Goal: Task Accomplishment & Management: Manage account settings

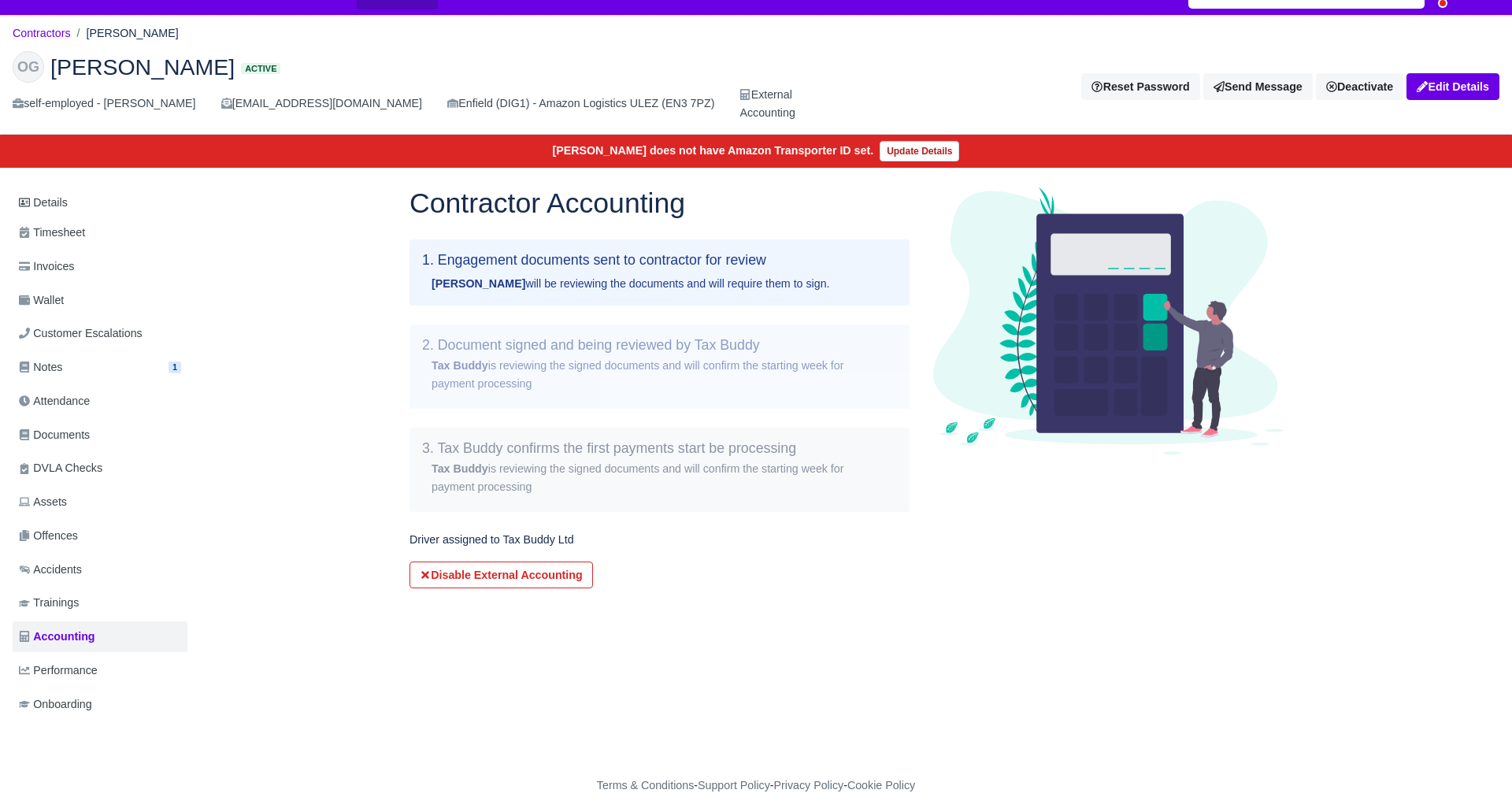
scroll to position [26, 0]
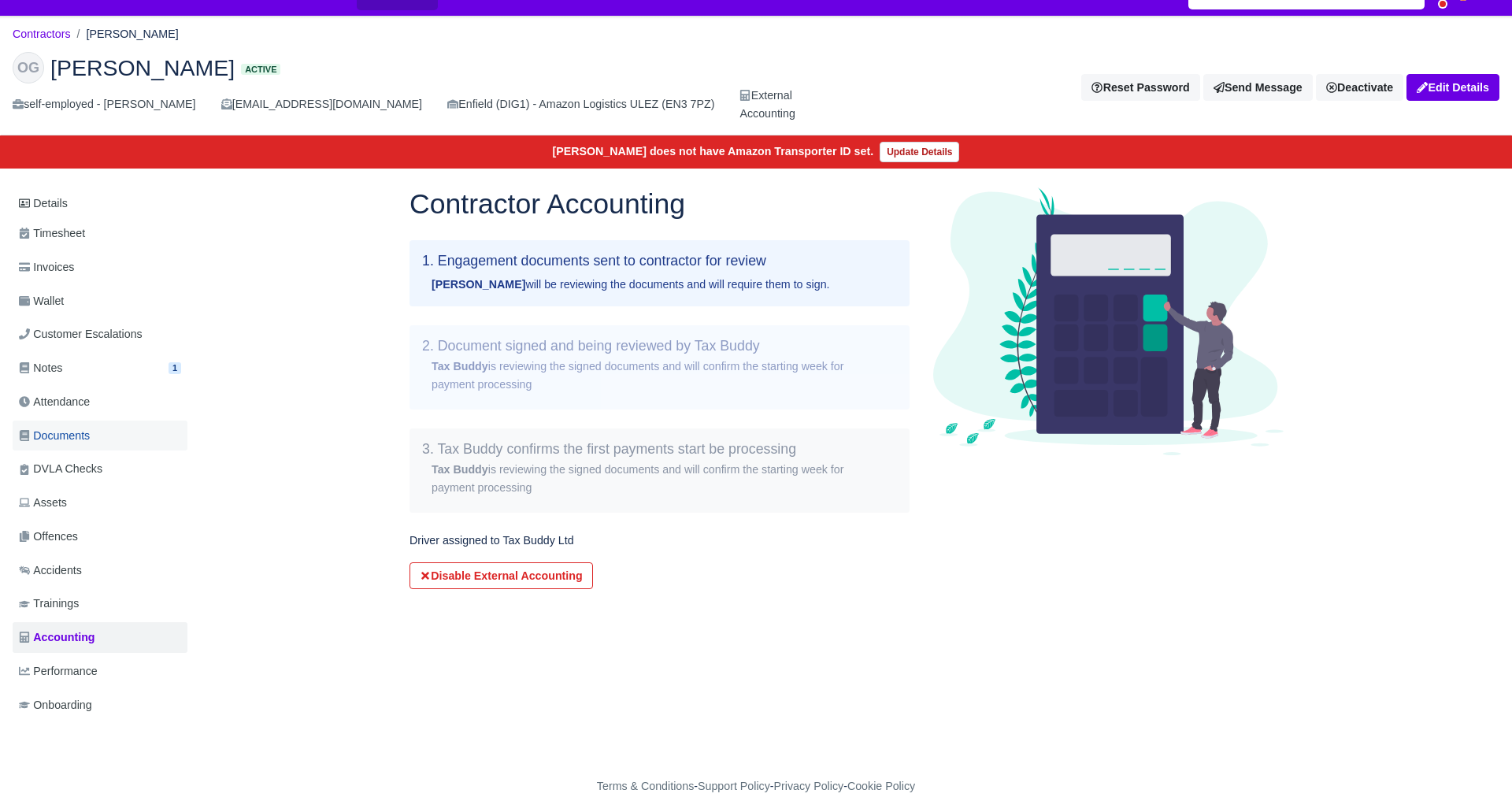
click at [62, 433] on span "Documents" at bounding box center [55, 437] width 71 height 18
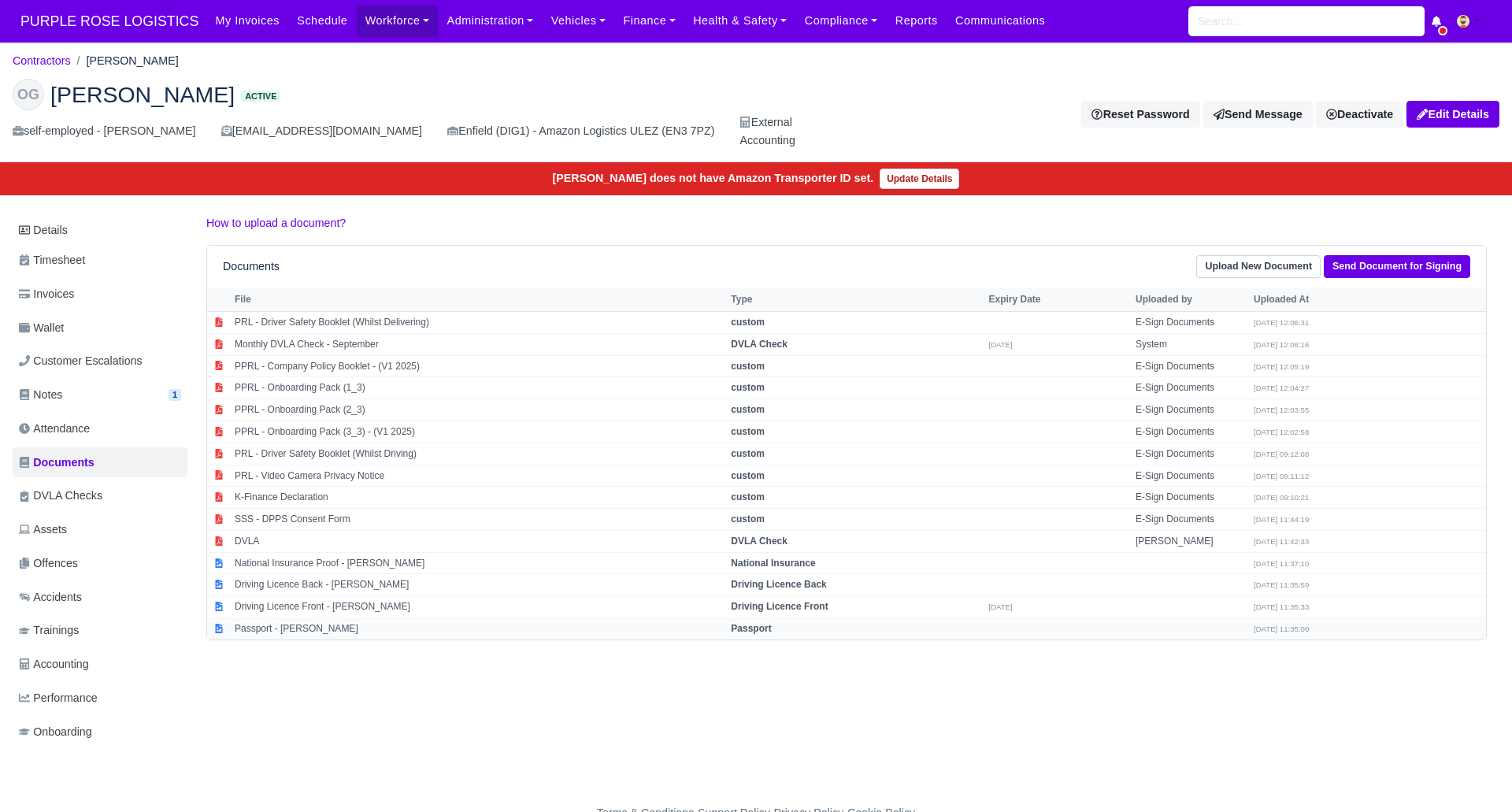
click at [772, 633] on strong "Passport" at bounding box center [751, 628] width 40 height 11
select select "passport"
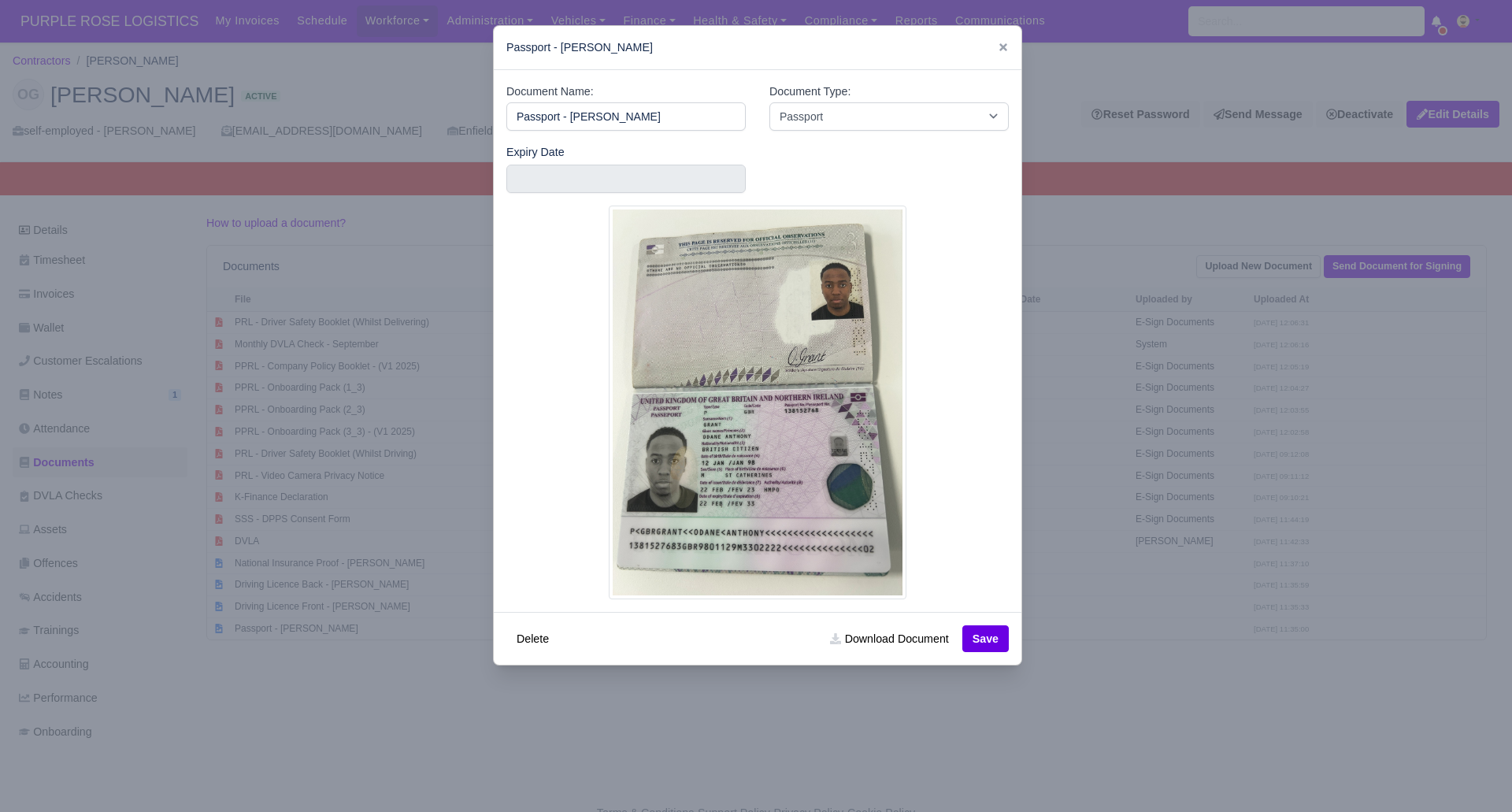
click at [743, 704] on div at bounding box center [756, 406] width 1512 height 812
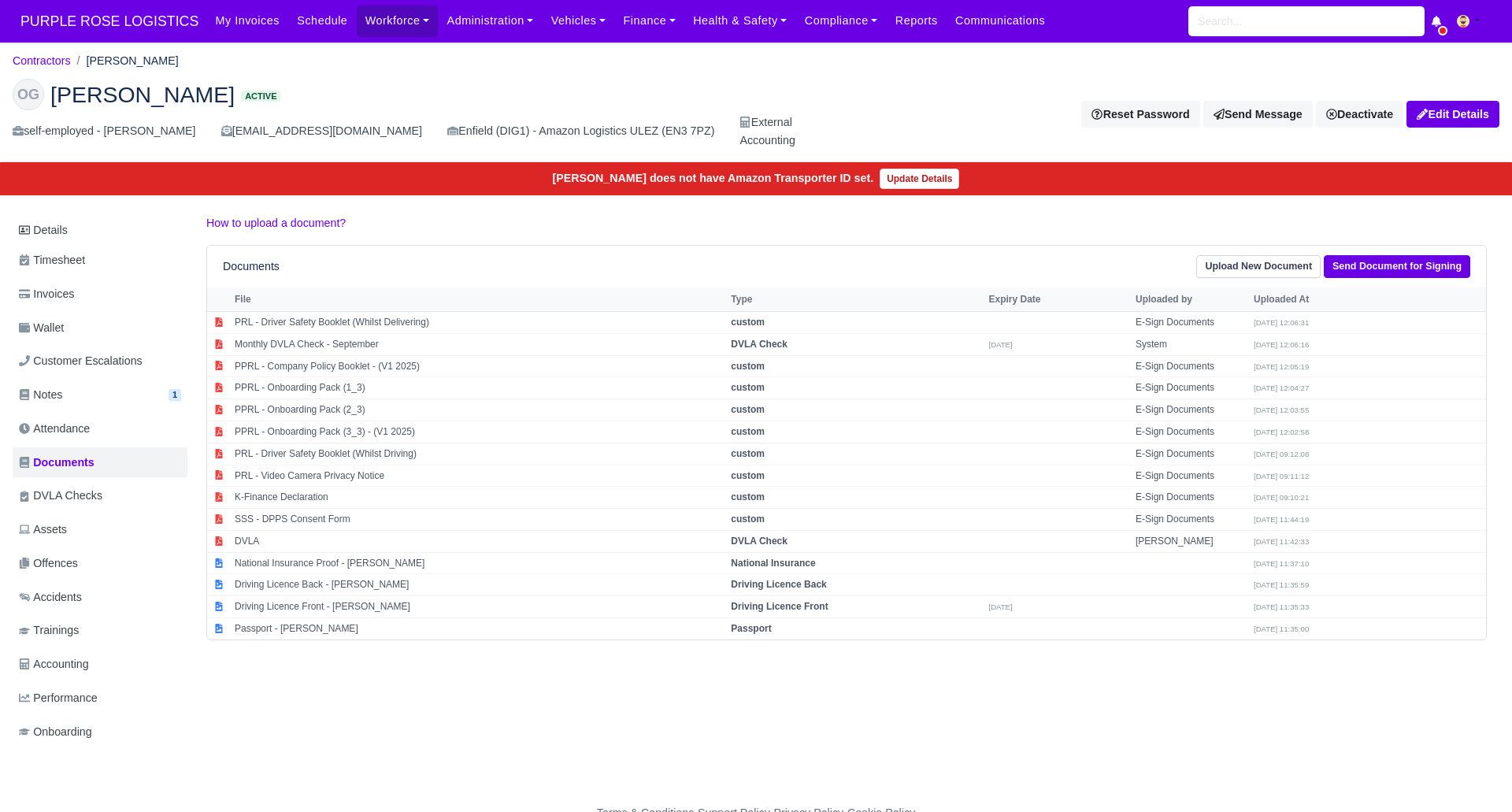
click at [743, 704] on div "Details Timesheet Invoices Wallet Customer Escalations Notes 1 Attendance" at bounding box center [756, 497] width 1487 height 564
click at [333, 72] on div "OG [PERSON_NAME] Active self-employed - [PERSON_NAME] [EMAIL_ADDRESS][DOMAIN_NA…" at bounding box center [756, 114] width 1511 height 97
